Goal: Task Accomplishment & Management: Use online tool/utility

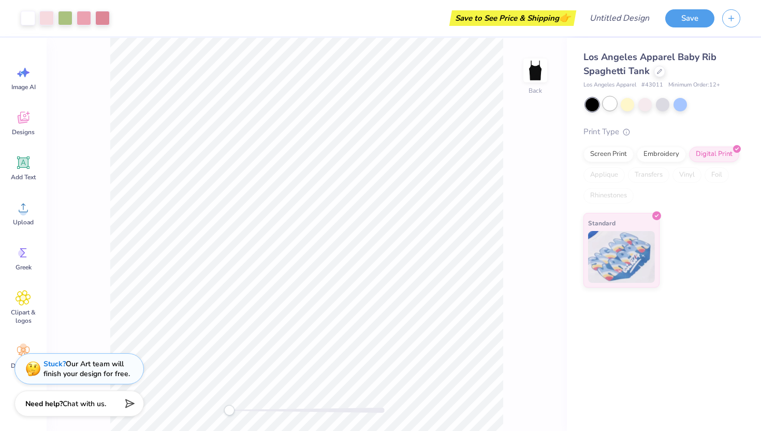
click at [608, 108] on div at bounding box center [609, 103] width 13 height 13
click at [649, 107] on div at bounding box center [644, 103] width 13 height 13
click at [629, 158] on div "Screen Print" at bounding box center [608, 153] width 50 height 16
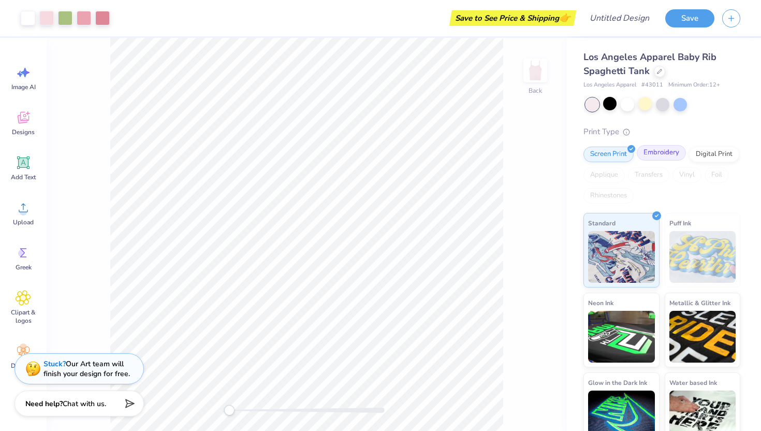
click at [648, 157] on div "Embroidery" at bounding box center [661, 153] width 49 height 16
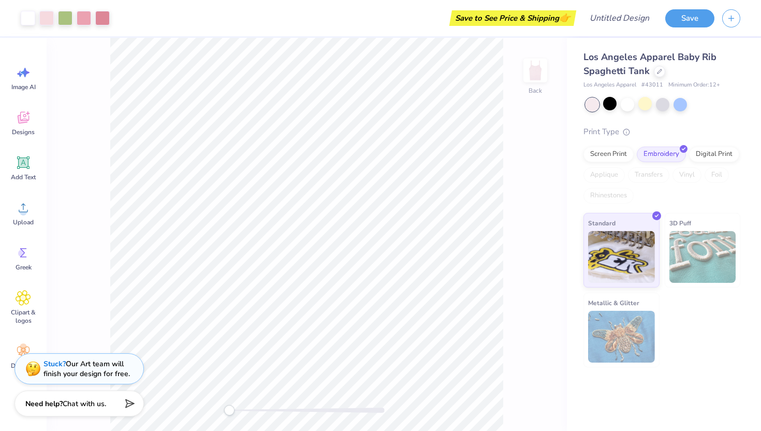
click at [659, 194] on div "Screen Print Embroidery Digital Print Applique Transfers Vinyl Foil Rhinestones" at bounding box center [661, 174] width 157 height 57
click at [657, 74] on div at bounding box center [659, 70] width 11 height 11
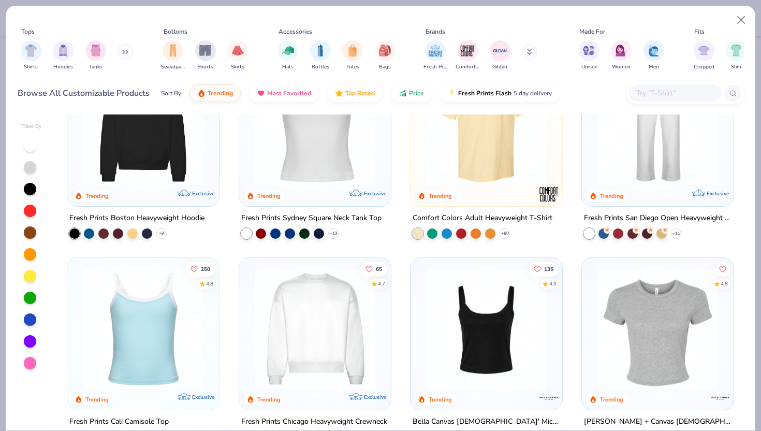
scroll to position [270, 0]
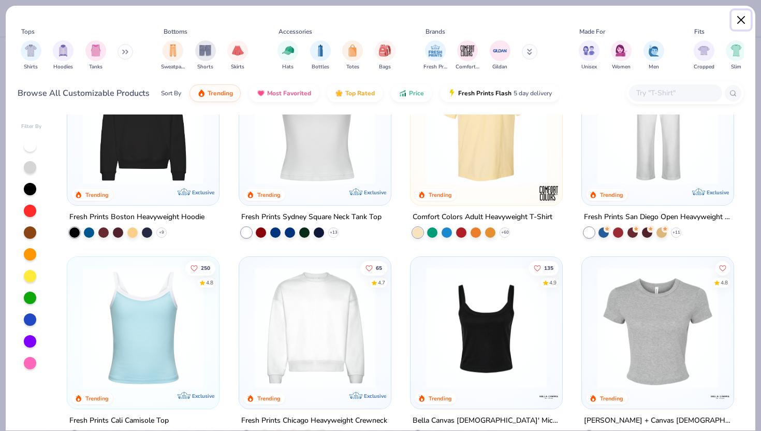
click at [741, 15] on button "Close" at bounding box center [741, 20] width 20 height 20
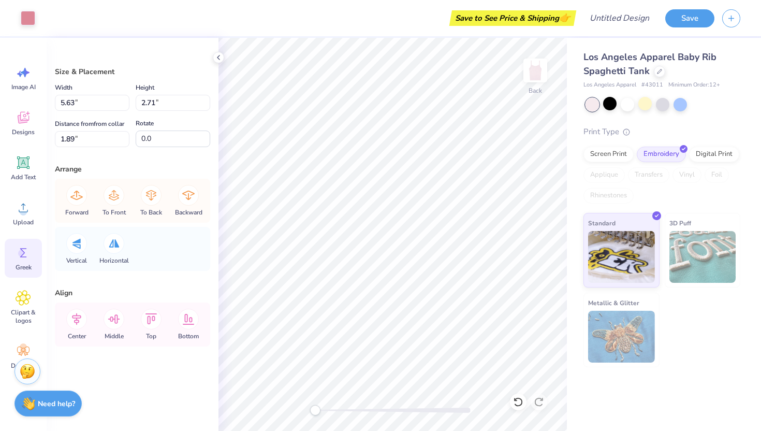
click at [23, 254] on icon at bounding box center [23, 252] width 7 height 9
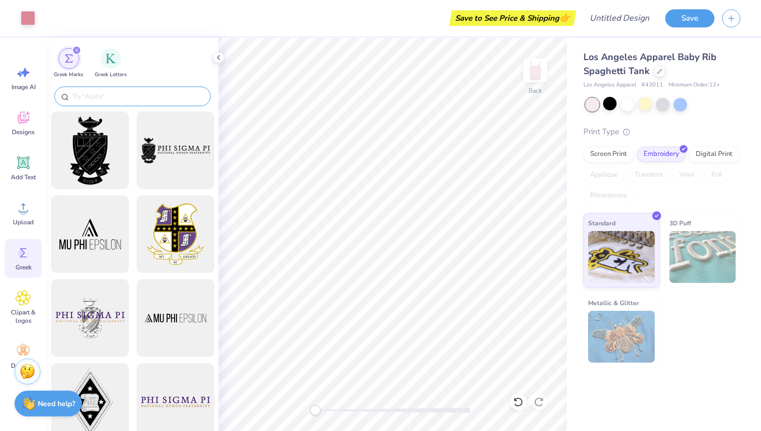
click at [96, 100] on input "text" at bounding box center [137, 96] width 133 height 10
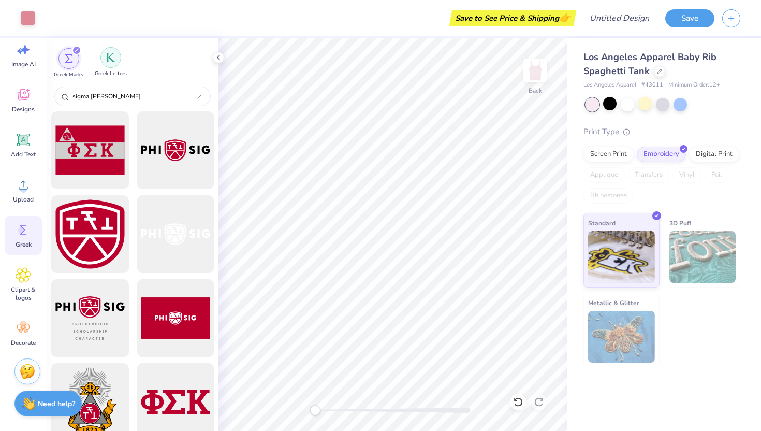
type input "sigma kapp"
click at [118, 65] on div "Greek Letters" at bounding box center [111, 62] width 32 height 31
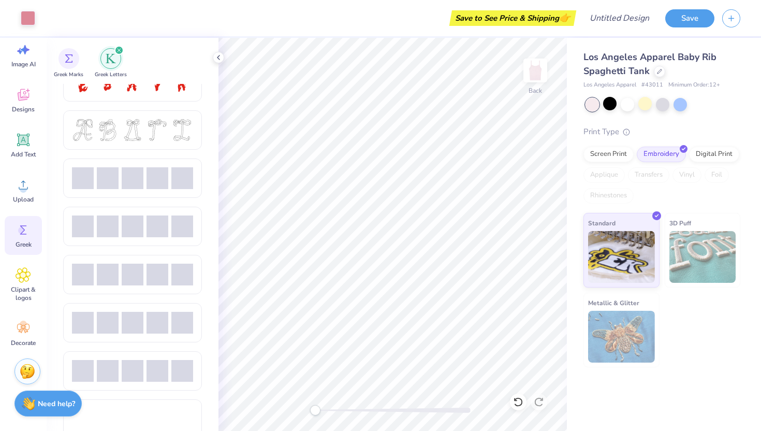
scroll to position [408, 0]
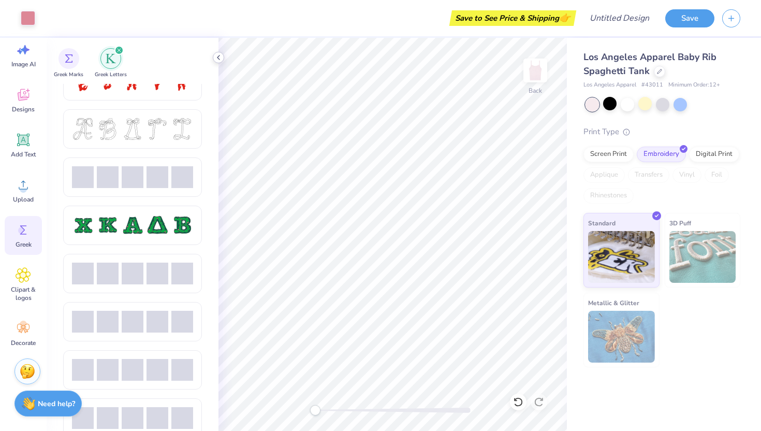
click at [214, 54] on div at bounding box center [218, 57] width 11 height 11
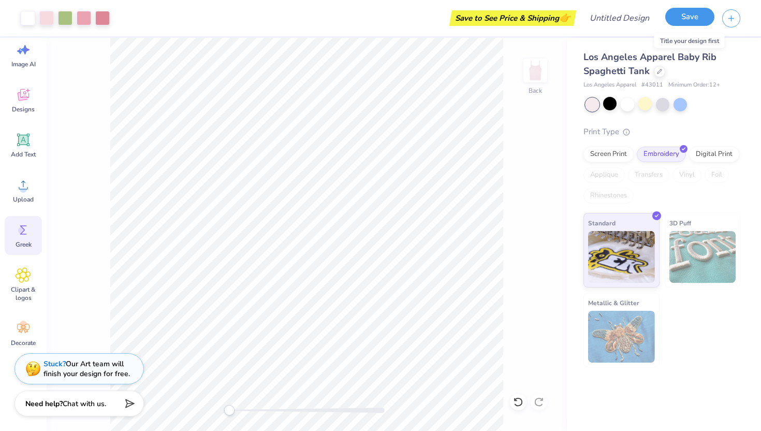
click at [681, 25] on button "Save" at bounding box center [689, 17] width 49 height 18
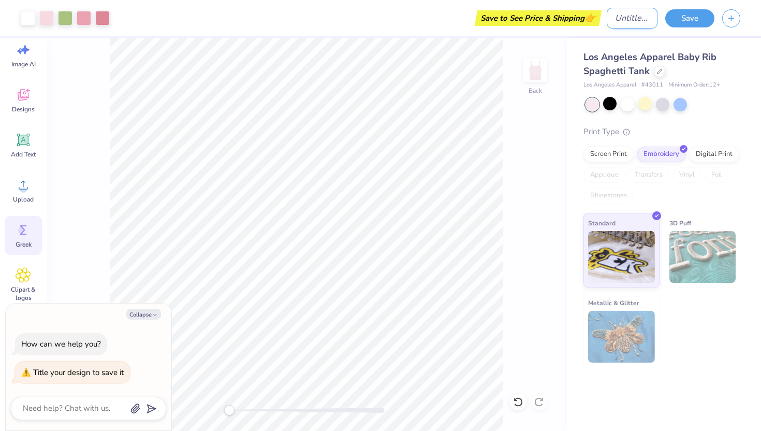
type textarea "x"
click at [615, 23] on input "Design Title" at bounding box center [632, 18] width 51 height 21
type input "b"
type textarea "x"
type input "bl"
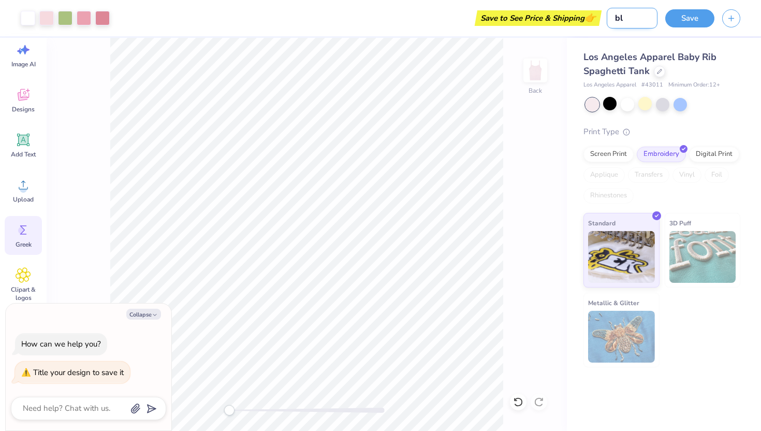
type textarea "x"
type input "bl"
click at [679, 24] on button "Save" at bounding box center [689, 17] width 49 height 18
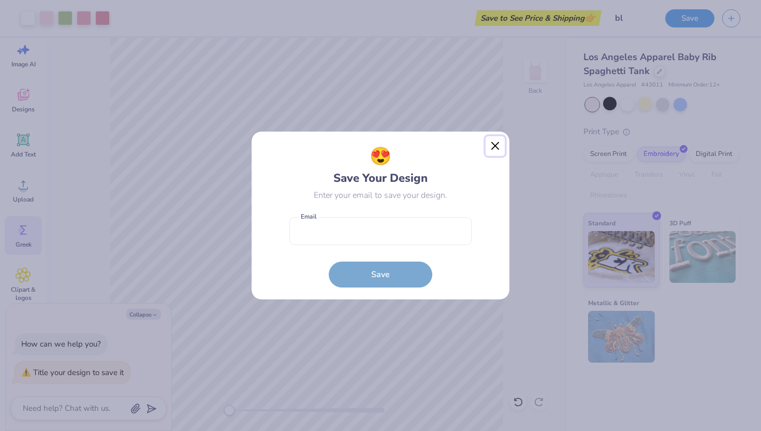
click at [488, 150] on button "Close" at bounding box center [496, 146] width 20 height 20
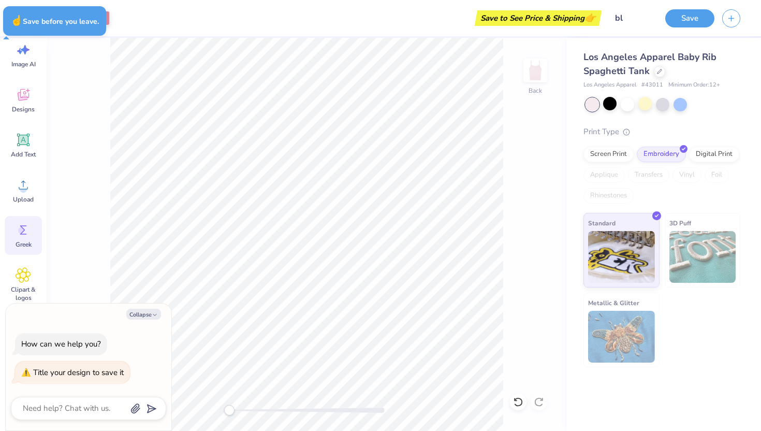
type textarea "x"
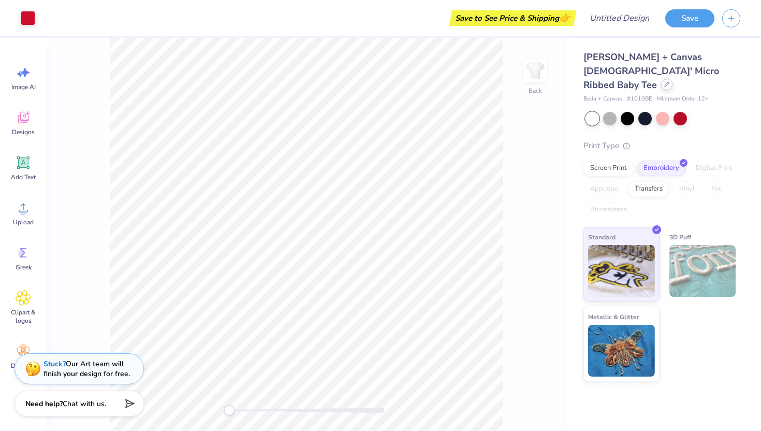
click at [661, 79] on div at bounding box center [666, 84] width 11 height 11
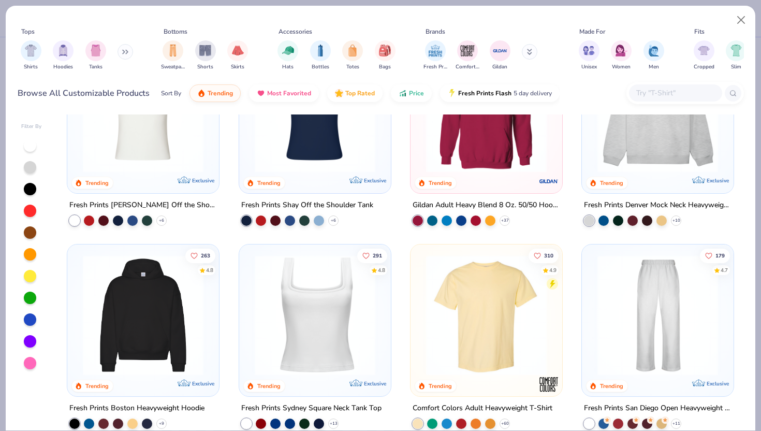
scroll to position [80, 0]
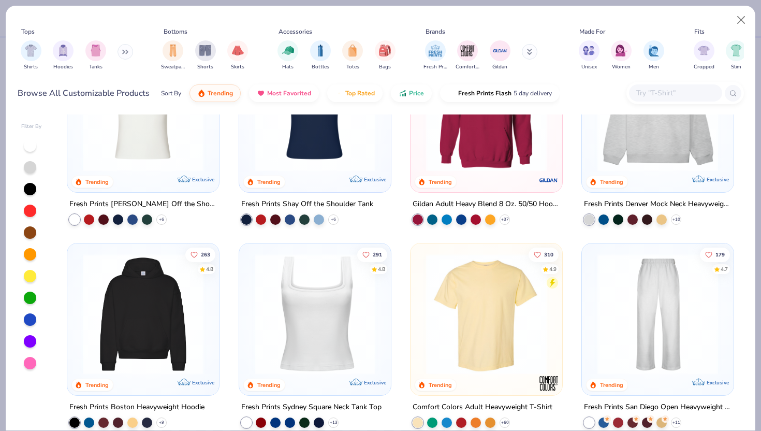
click at [333, 363] on img at bounding box center [315, 314] width 131 height 121
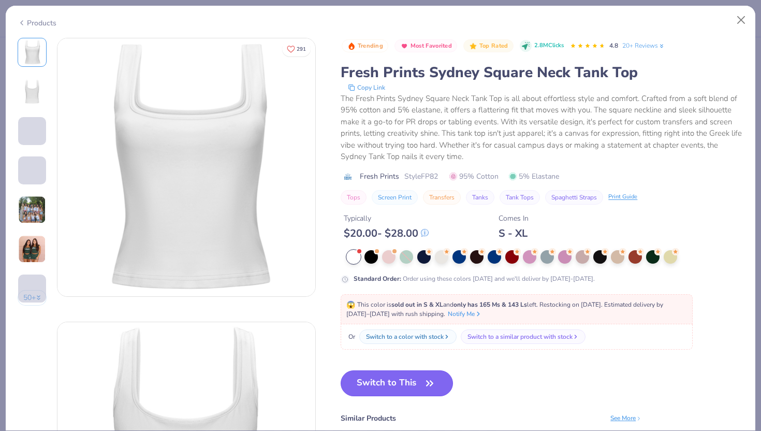
click at [417, 375] on button "Switch to This" at bounding box center [397, 383] width 112 height 26
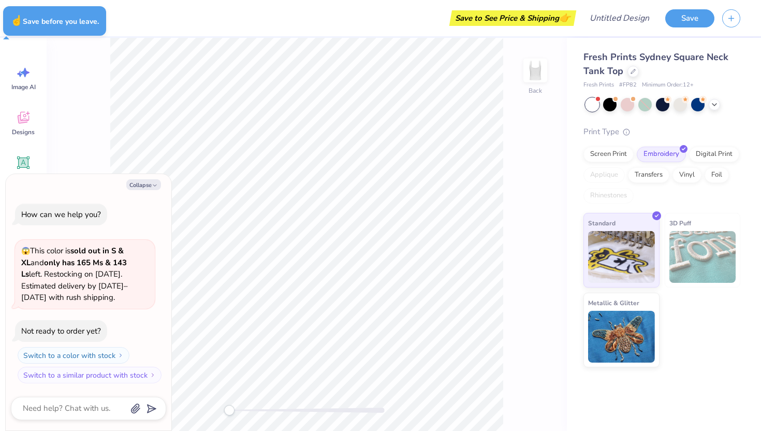
type textarea "x"
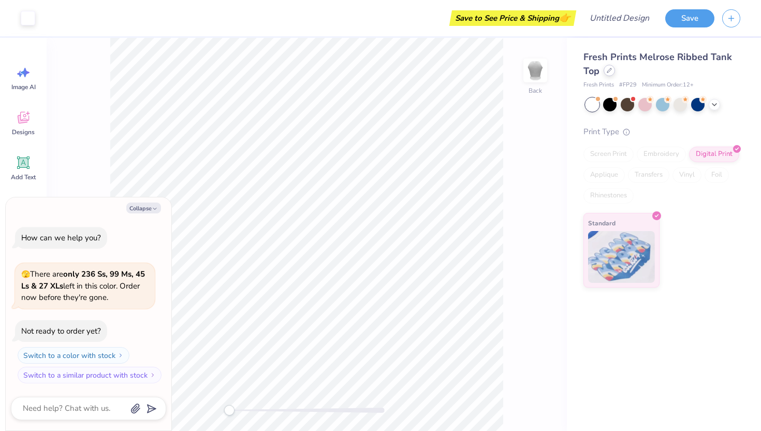
click at [609, 75] on div at bounding box center [609, 70] width 11 height 11
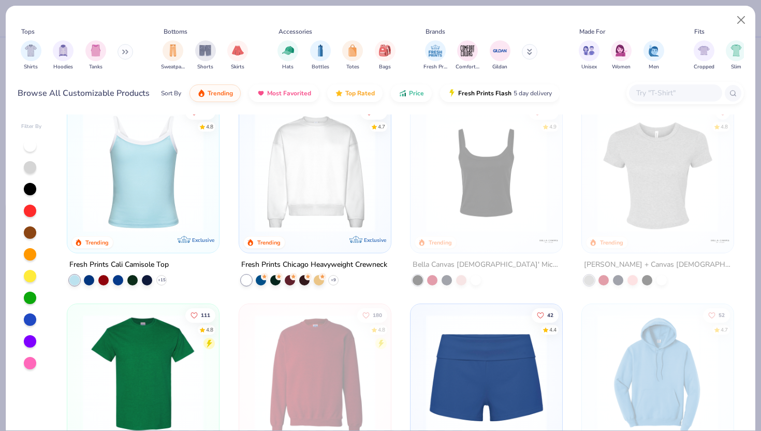
scroll to position [425, 0]
click at [508, 188] on img at bounding box center [486, 171] width 131 height 121
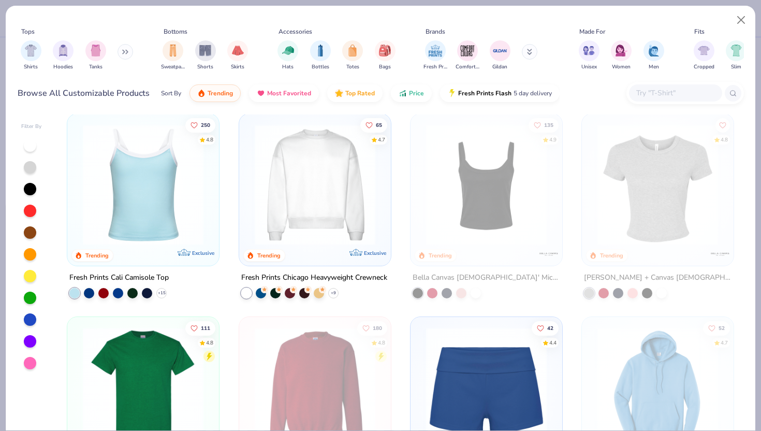
scroll to position [412, 0]
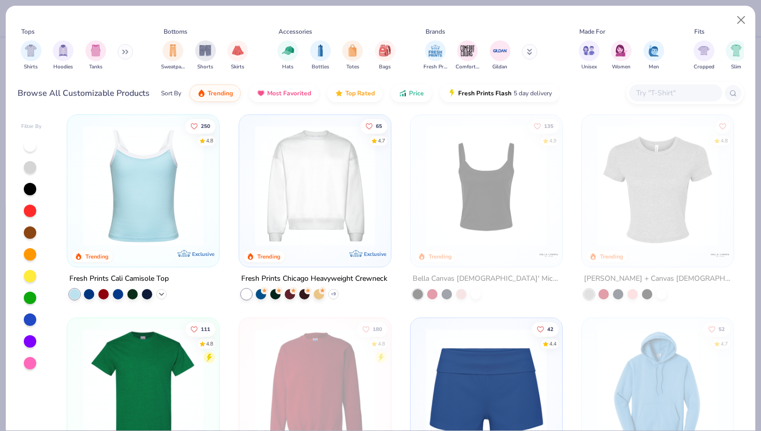
click at [159, 292] on icon at bounding box center [161, 294] width 8 height 8
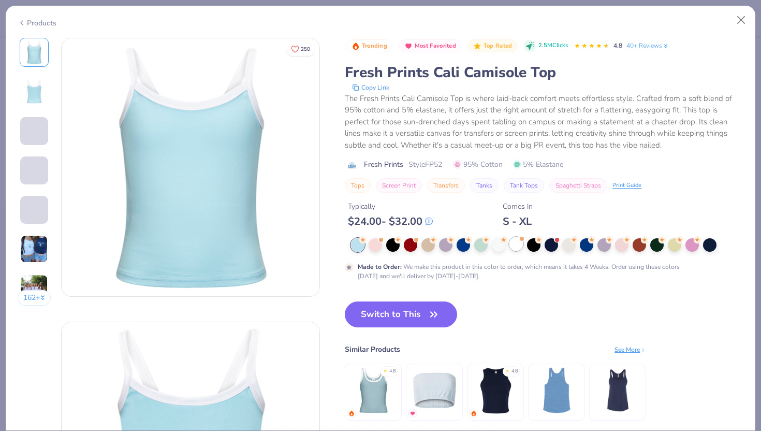
click at [515, 247] on div at bounding box center [515, 243] width 13 height 13
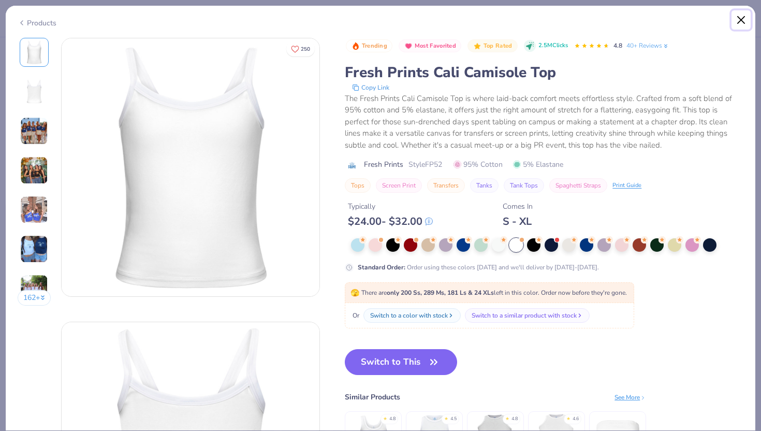
click at [743, 15] on button "Close" at bounding box center [741, 20] width 20 height 20
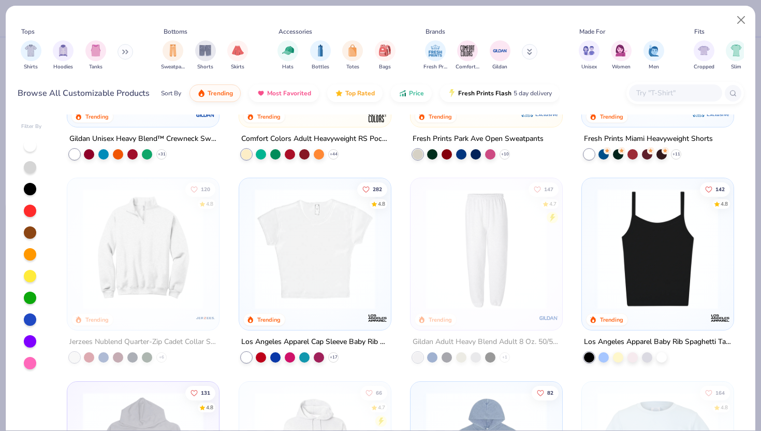
scroll to position [1001, 0]
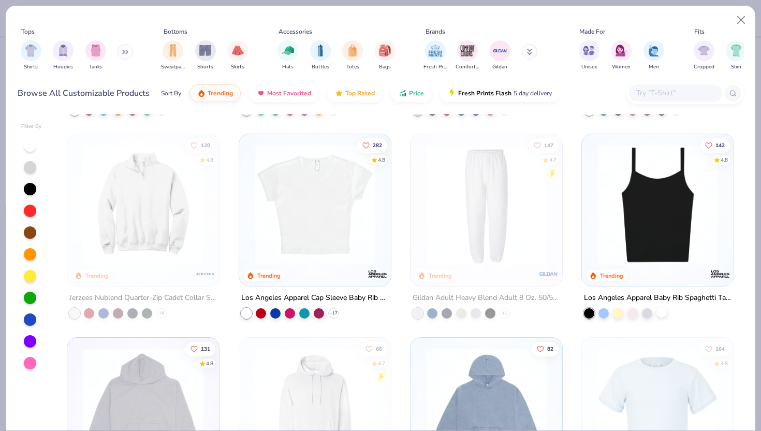
click at [663, 307] on div at bounding box center [661, 312] width 10 height 10
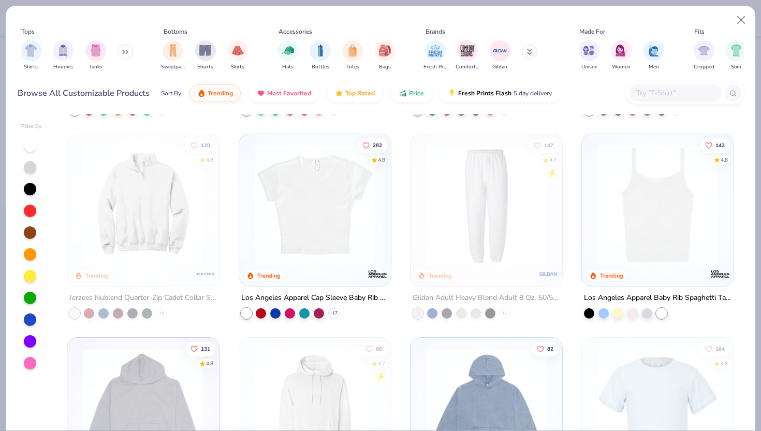
click at [642, 247] on img at bounding box center [657, 204] width 131 height 121
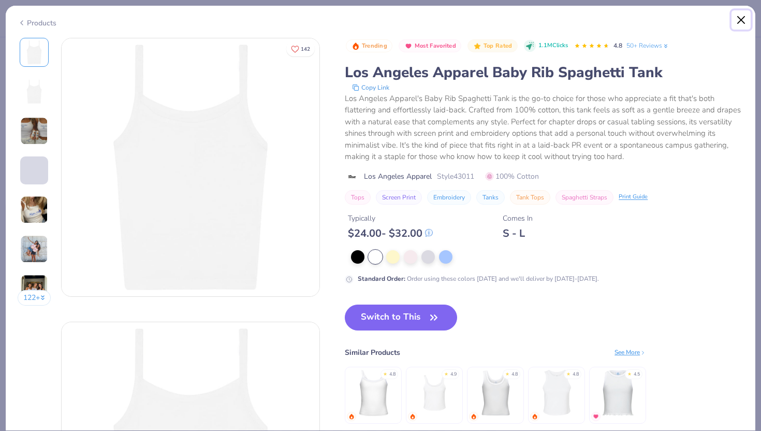
click at [739, 24] on button "Close" at bounding box center [741, 20] width 20 height 20
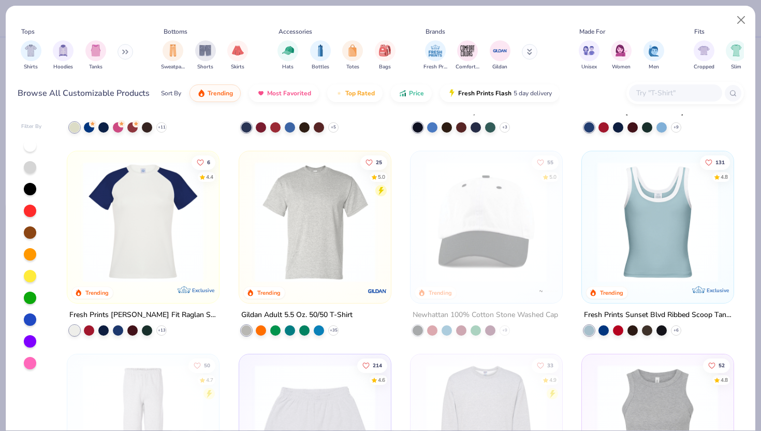
scroll to position [1575, 0]
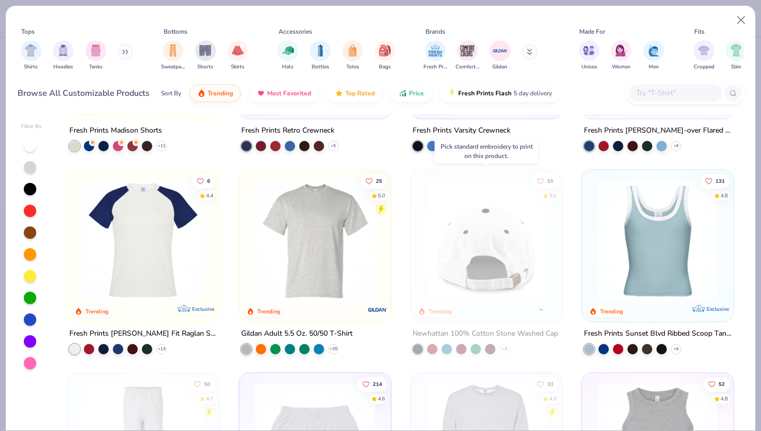
click at [458, 213] on img at bounding box center [486, 240] width 131 height 121
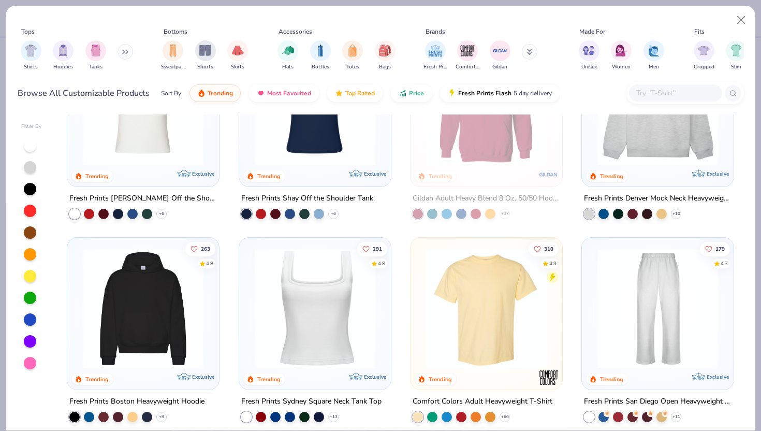
scroll to position [55, 0]
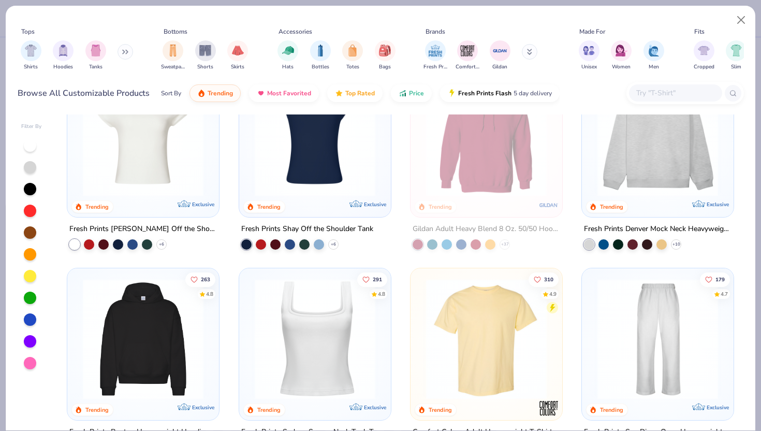
click at [310, 345] on img at bounding box center [315, 338] width 131 height 121
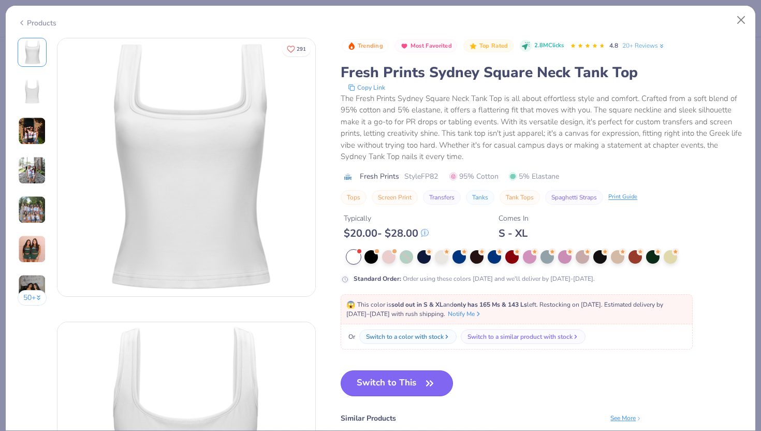
click at [389, 378] on button "Switch to This" at bounding box center [397, 383] width 112 height 26
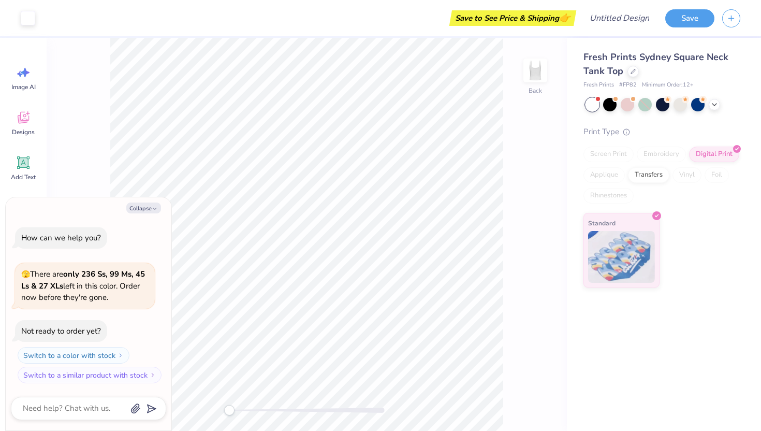
click at [668, 152] on div "Embroidery" at bounding box center [661, 154] width 49 height 16
click at [631, 72] on icon at bounding box center [633, 70] width 5 height 5
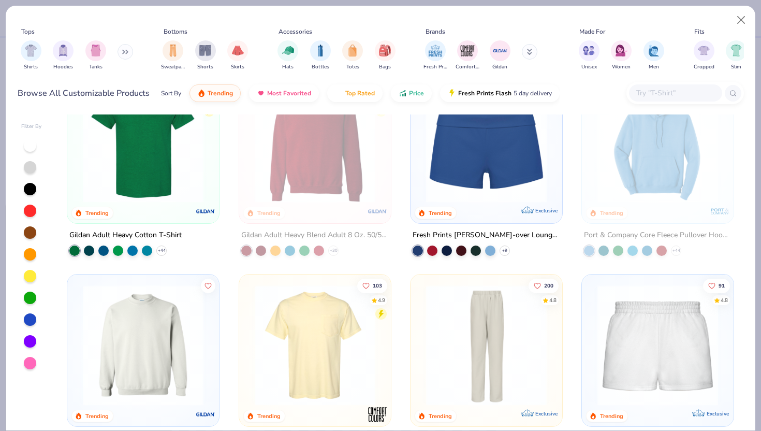
scroll to position [589, 0]
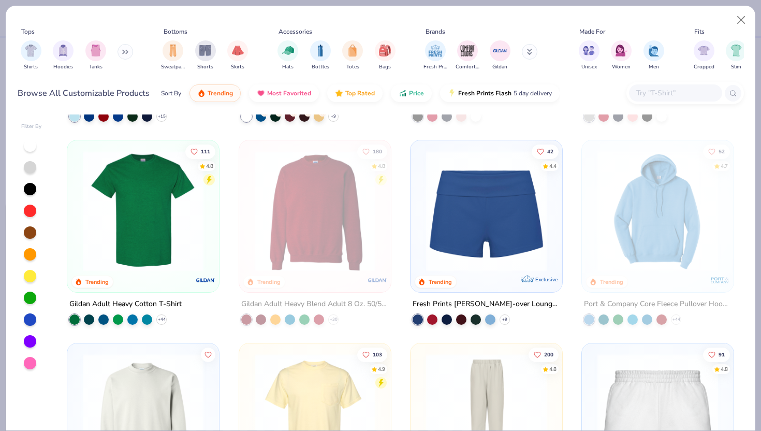
click at [494, 258] on img at bounding box center [486, 211] width 131 height 121
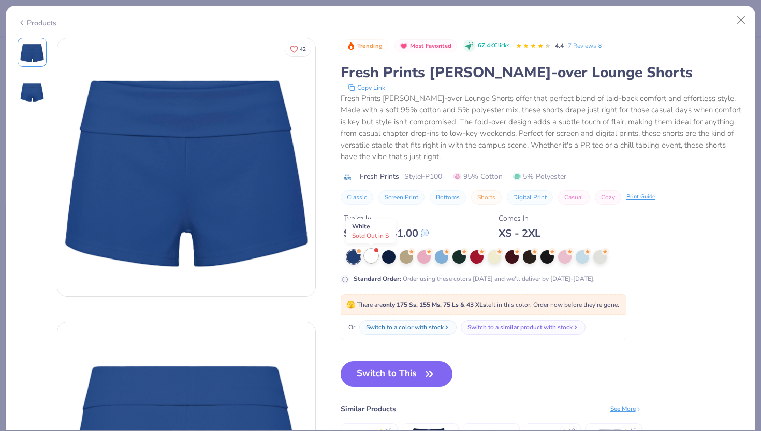
click at [371, 261] on div at bounding box center [370, 255] width 13 height 13
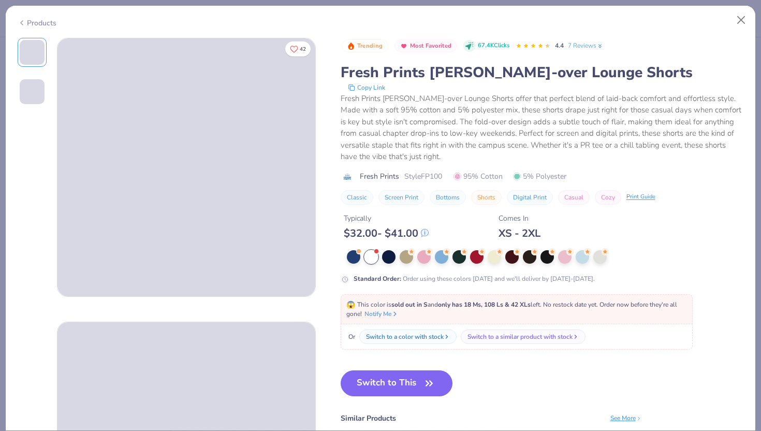
click at [385, 382] on button "Switch to This" at bounding box center [397, 383] width 112 height 26
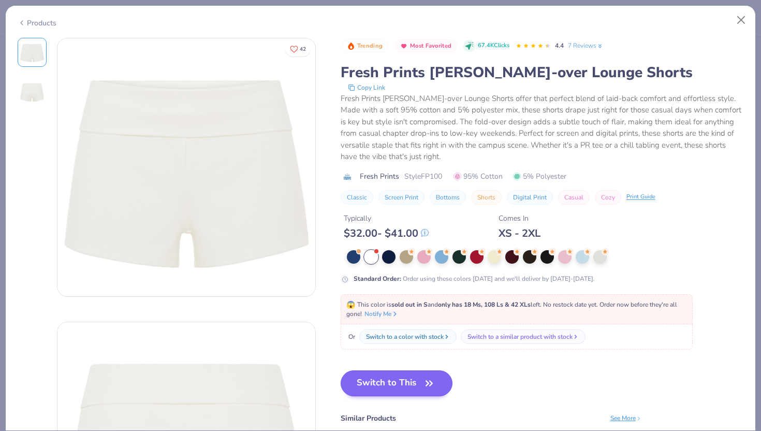
type textarea "x"
